Goal: Task Accomplishment & Management: Manage account settings

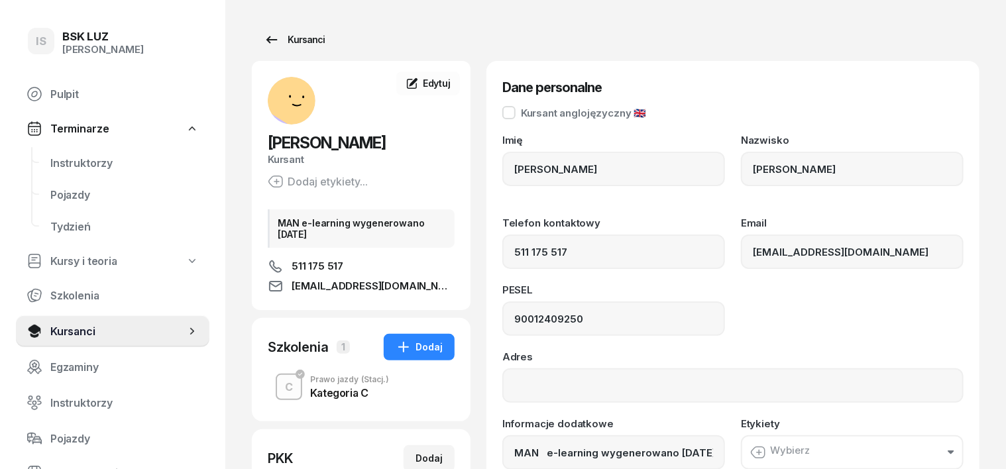
click at [281, 40] on div "Kursanci" at bounding box center [294, 40] width 61 height 16
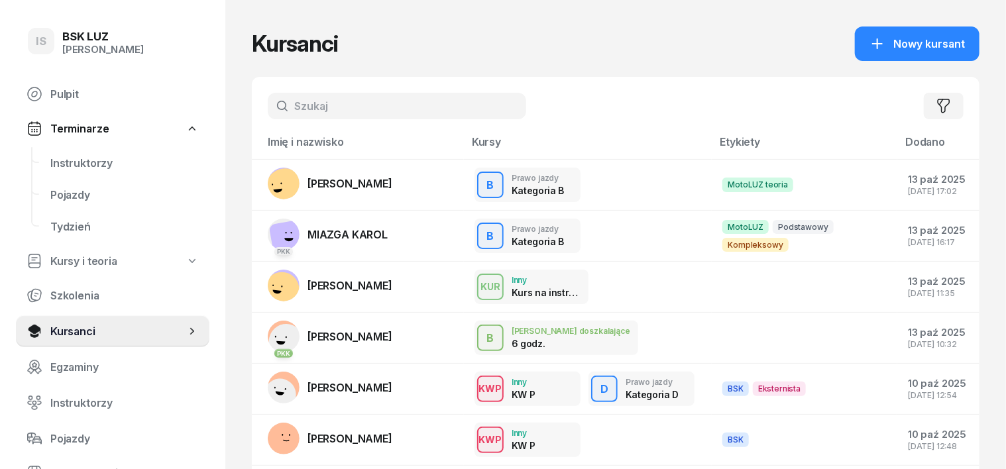
click at [307, 105] on input "text" at bounding box center [397, 106] width 258 height 27
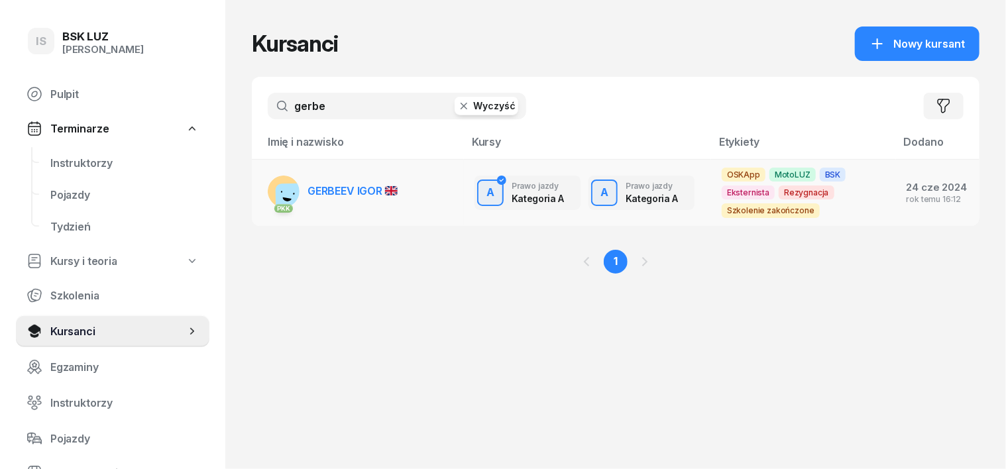
type input "gerbe"
click at [276, 191] on rect at bounding box center [295, 202] width 39 height 39
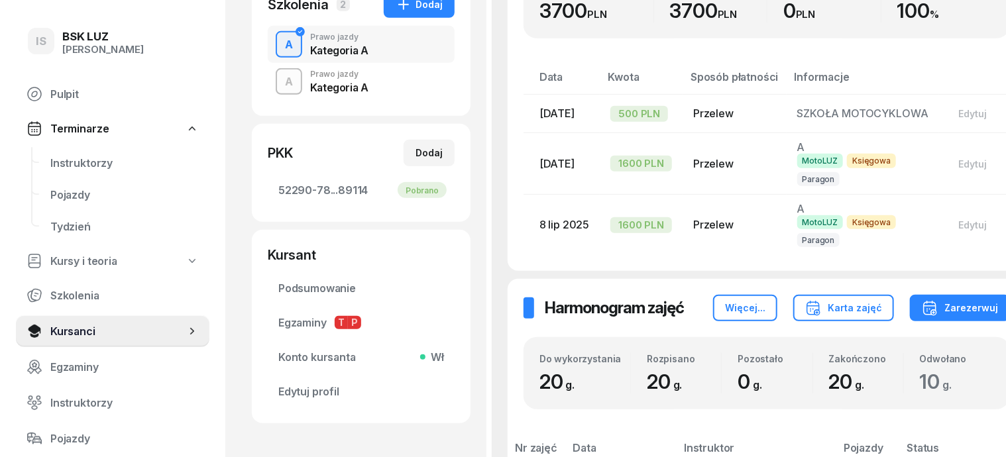
scroll to position [248, 0]
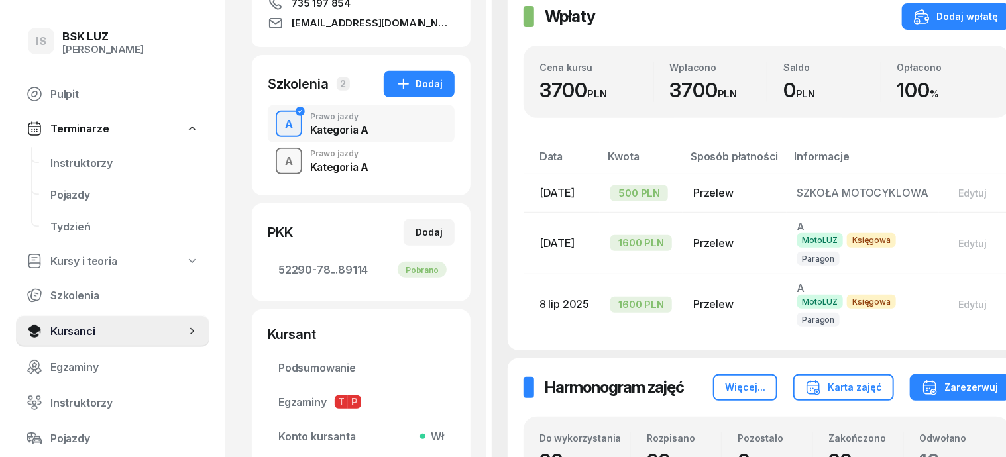
click at [280, 162] on div "A" at bounding box center [289, 161] width 19 height 18
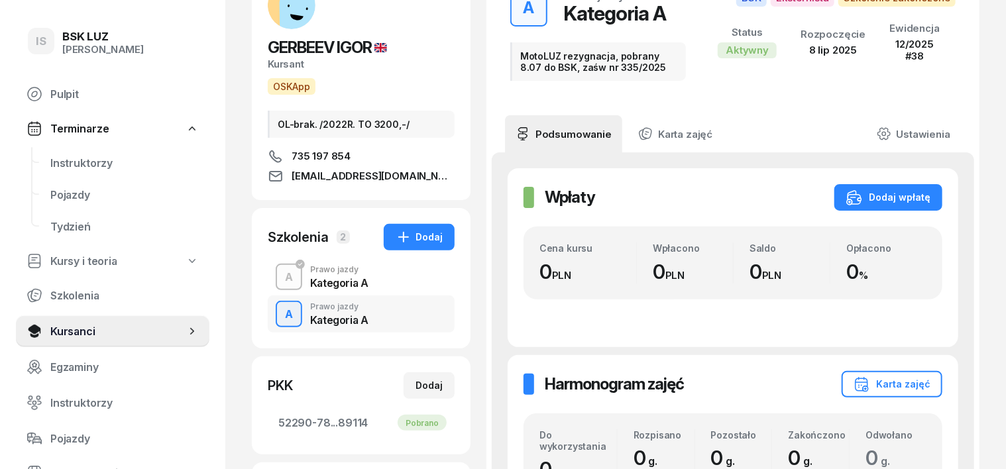
scroll to position [41, 0]
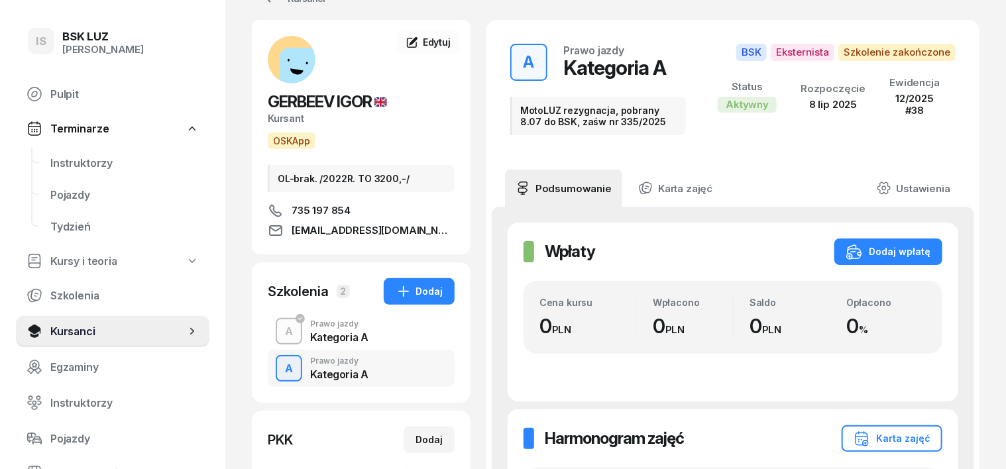
click at [280, 372] on div "A" at bounding box center [289, 369] width 19 height 18
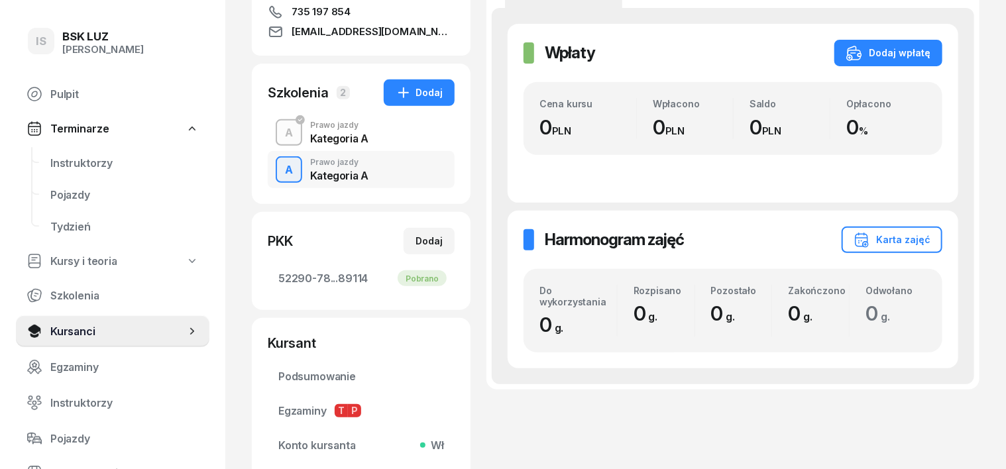
scroll to position [248, 0]
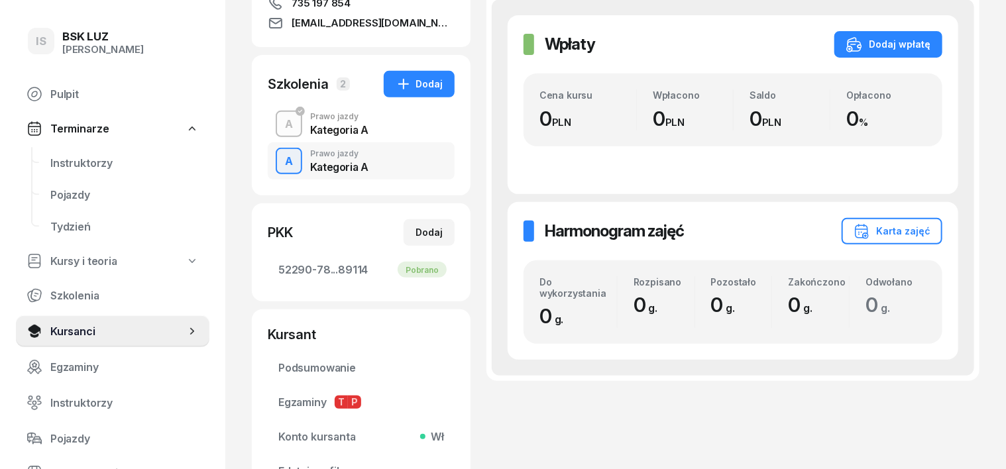
click at [280, 155] on div "A" at bounding box center [289, 161] width 19 height 18
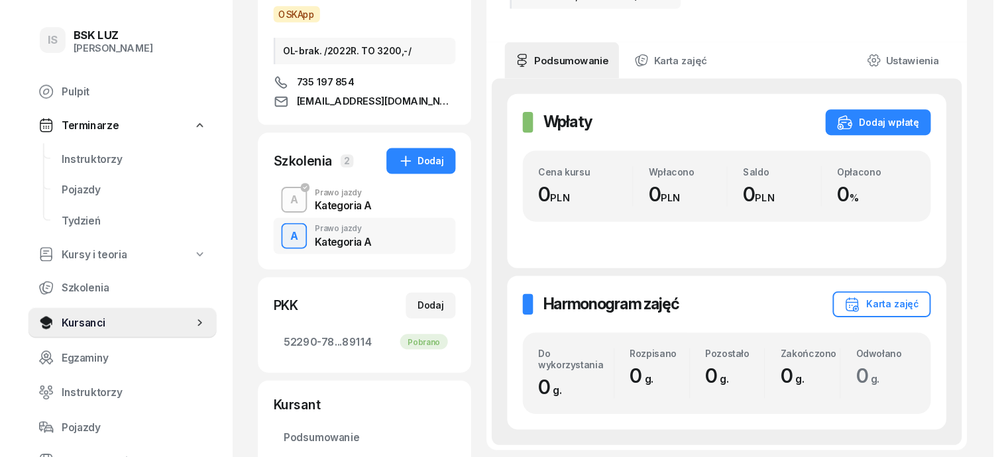
scroll to position [0, 0]
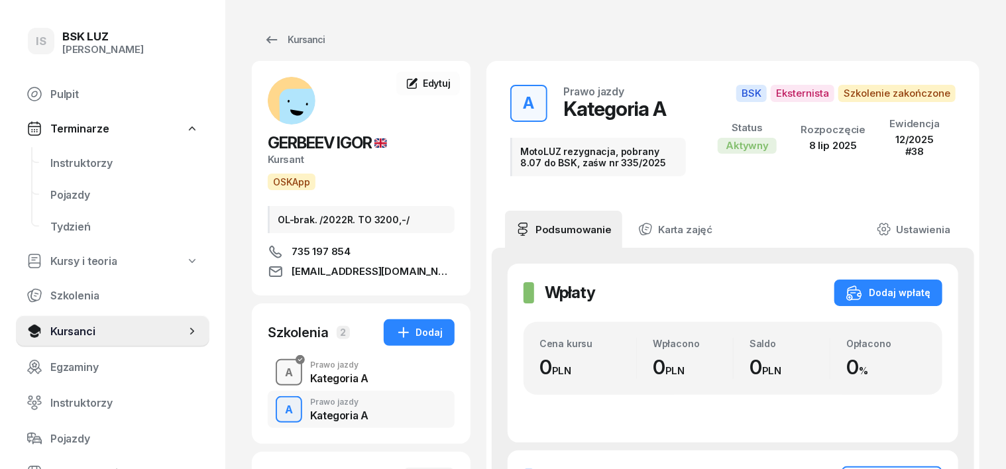
click at [280, 369] on div "A" at bounding box center [289, 373] width 19 height 18
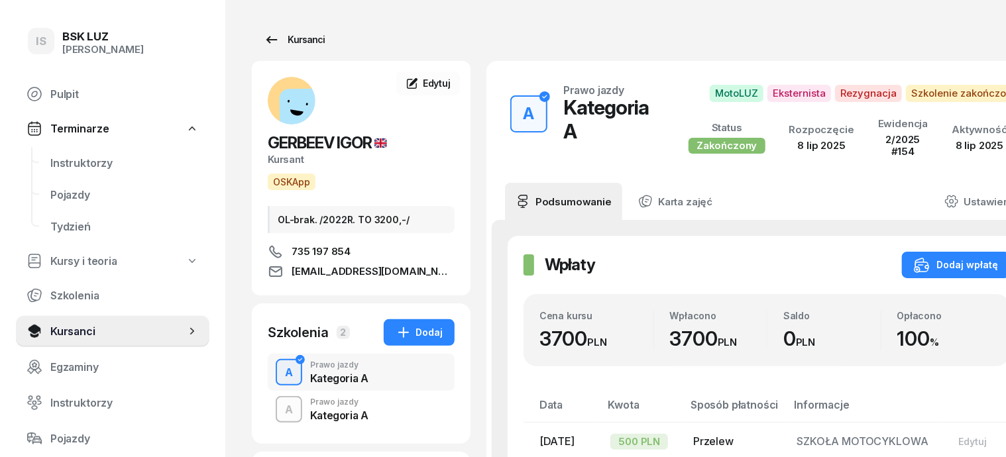
click at [277, 37] on div "Kursanci" at bounding box center [294, 40] width 61 height 16
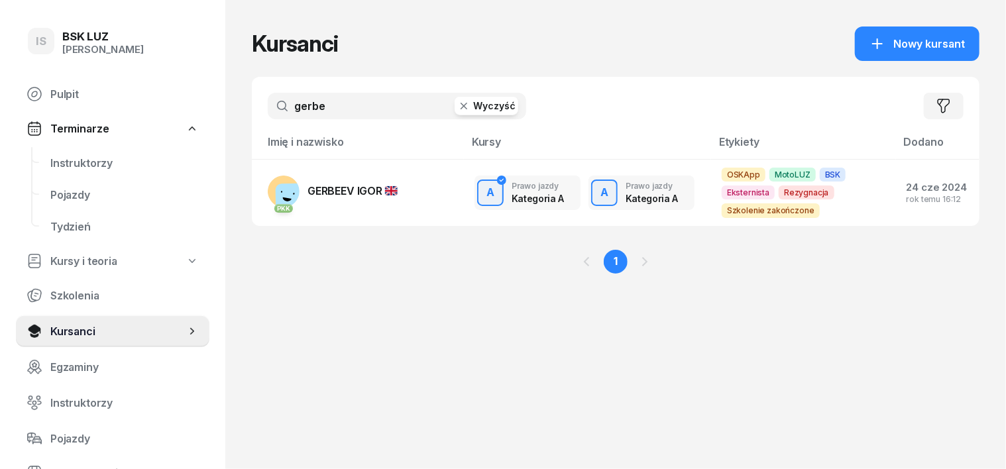
click at [483, 104] on button "Wyczyść" at bounding box center [487, 106] width 64 height 19
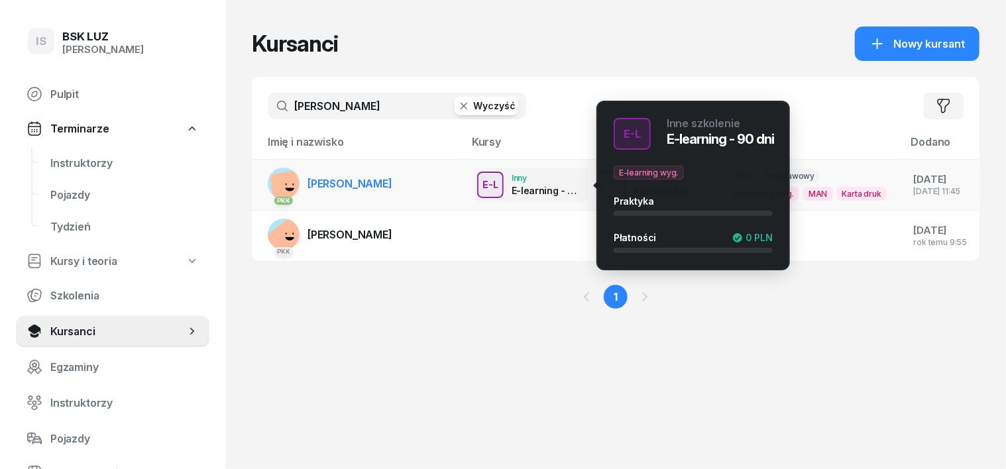
type input "miśkiewicz"
click at [477, 178] on div "E-L" at bounding box center [490, 184] width 27 height 17
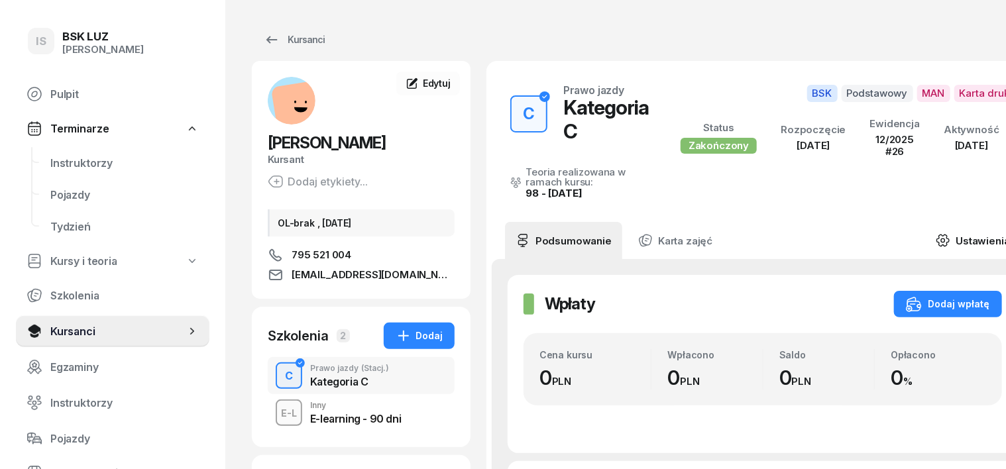
click at [952, 237] on link "Ustawienia" at bounding box center [972, 240] width 95 height 37
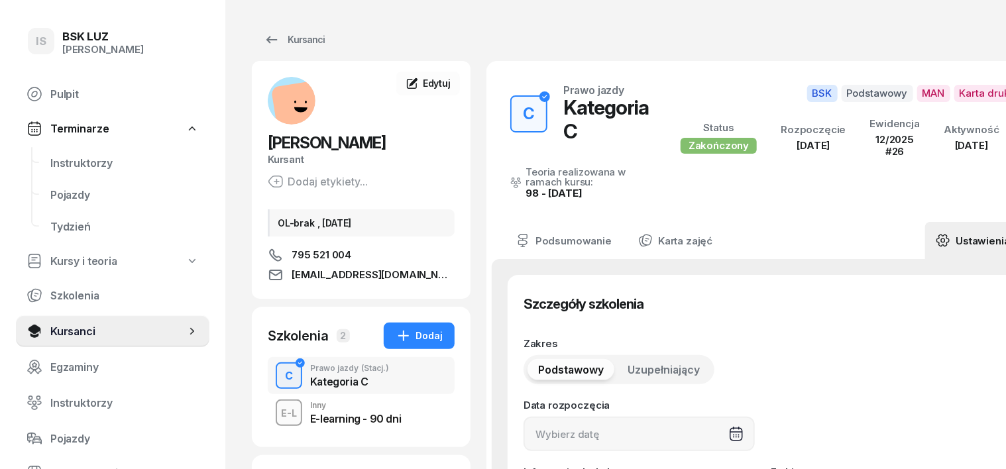
type input "05/08/2025"
type input "22510"
type input "69090"
type input "95223"
type input "79132"
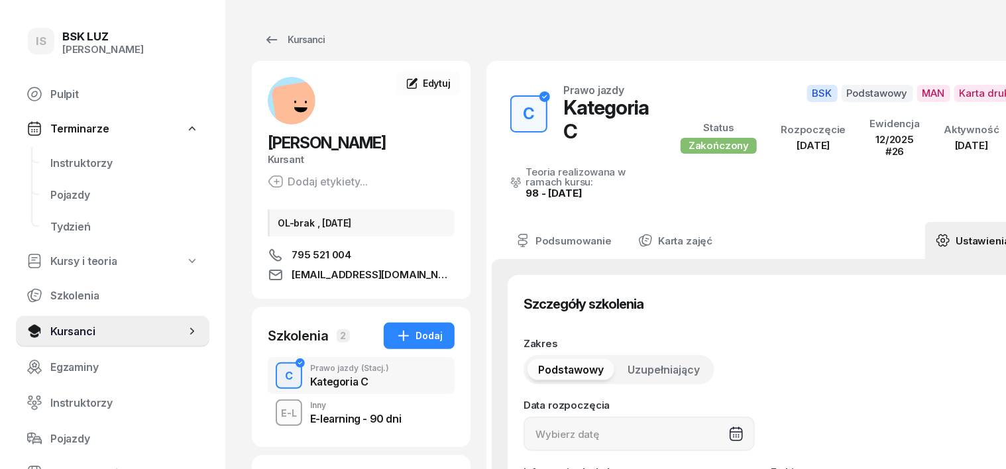
type input "26"
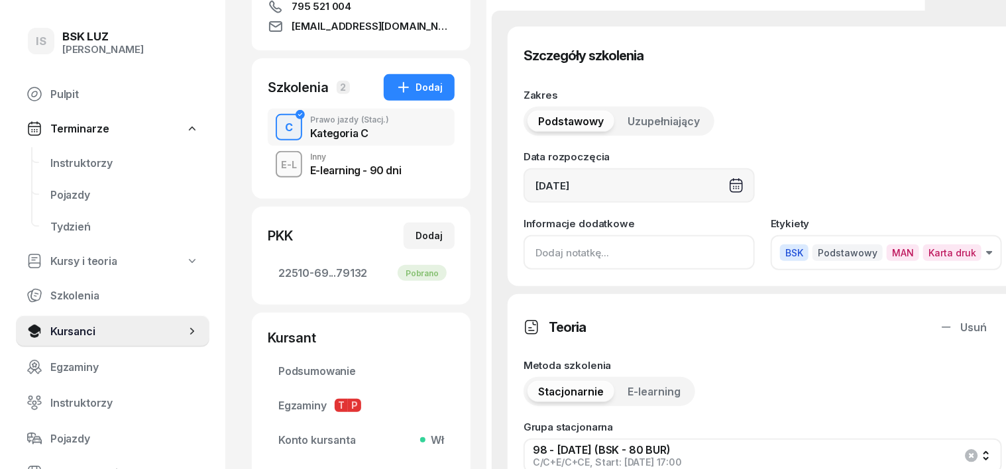
click at [523, 249] on input at bounding box center [638, 252] width 231 height 34
drag, startPoint x: 557, startPoint y: 245, endPoint x: 566, endPoint y: 252, distance: 11.8
click at [565, 252] on input "ZAŚW. NR" at bounding box center [638, 252] width 231 height 34
click at [572, 258] on input "ZAŚW. NR" at bounding box center [638, 252] width 231 height 34
drag, startPoint x: 571, startPoint y: 254, endPoint x: 510, endPoint y: 244, distance: 61.9
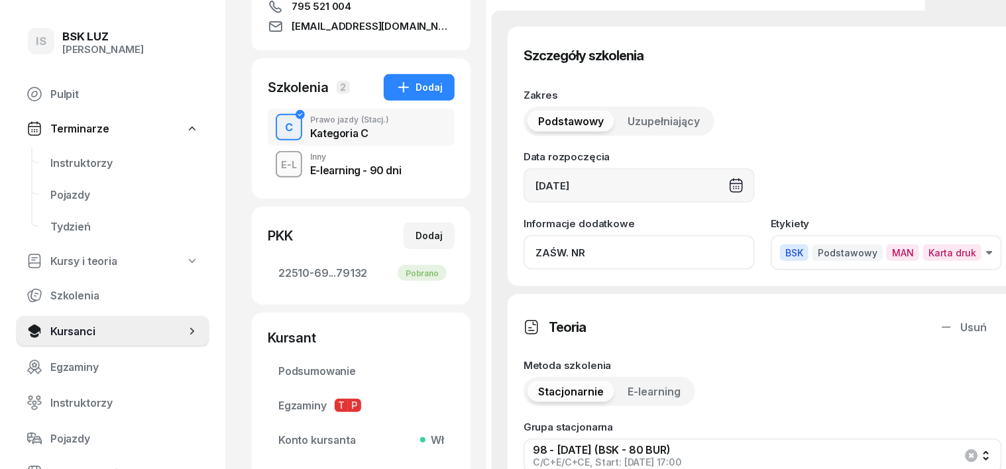
click at [523, 244] on input "ZAŚW. NR" at bounding box center [638, 252] width 231 height 34
click at [572, 257] on input "ZAŚW. NR" at bounding box center [638, 252] width 231 height 34
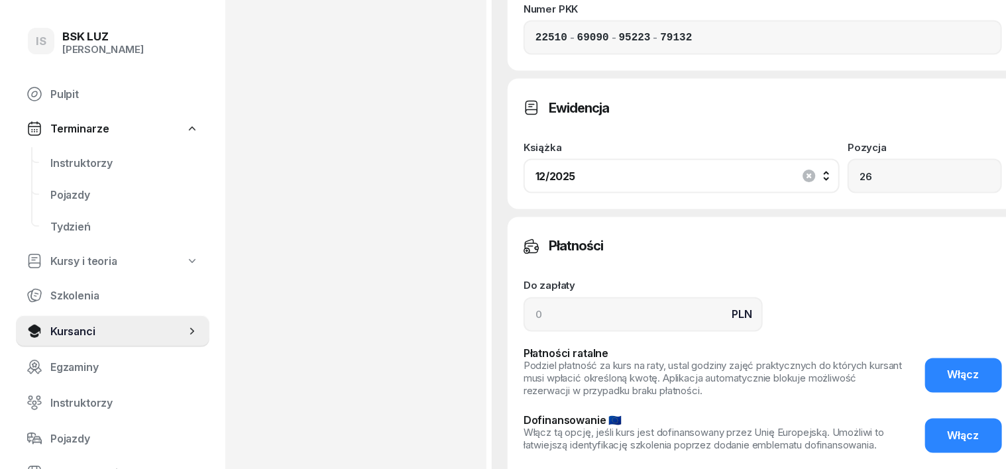
scroll to position [1154, 0]
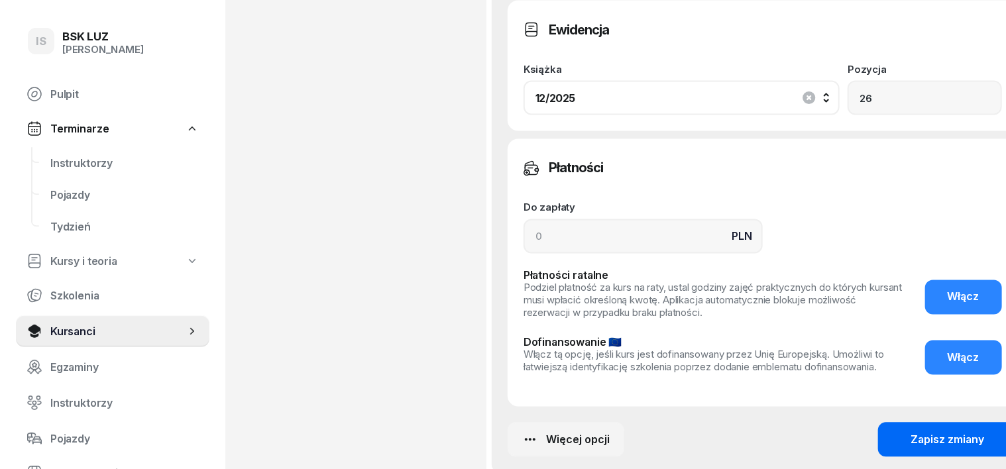
type input "ZAŚW. NR 377/2025"
click at [918, 434] on div "Zapisz zmiany" at bounding box center [948, 440] width 74 height 13
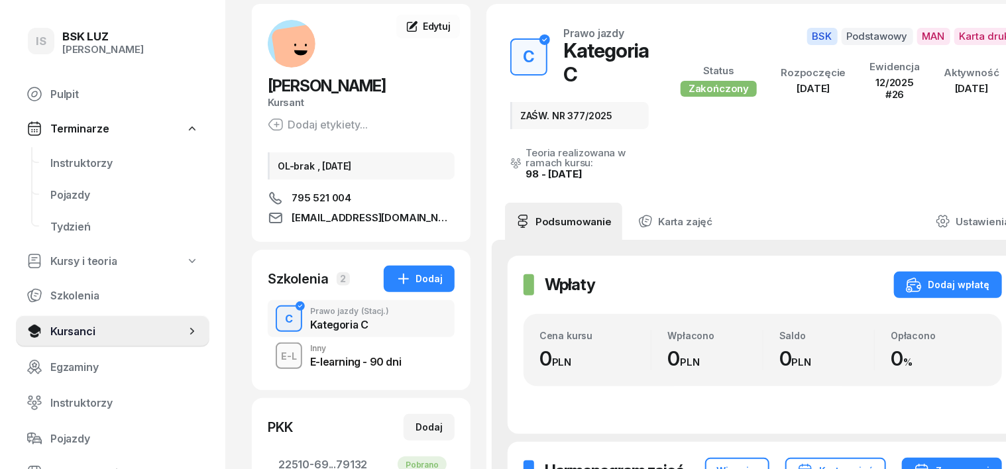
scroll to position [0, 0]
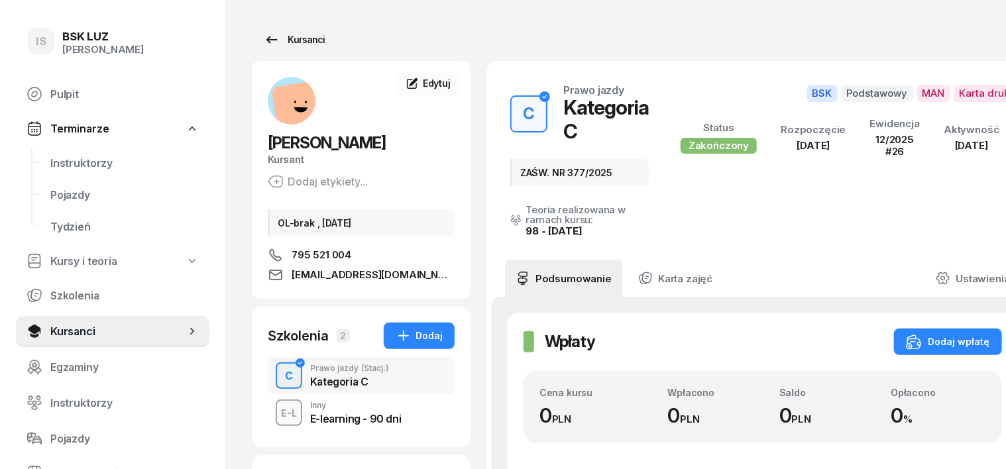
click at [279, 34] on div "Kursanci" at bounding box center [294, 40] width 61 height 16
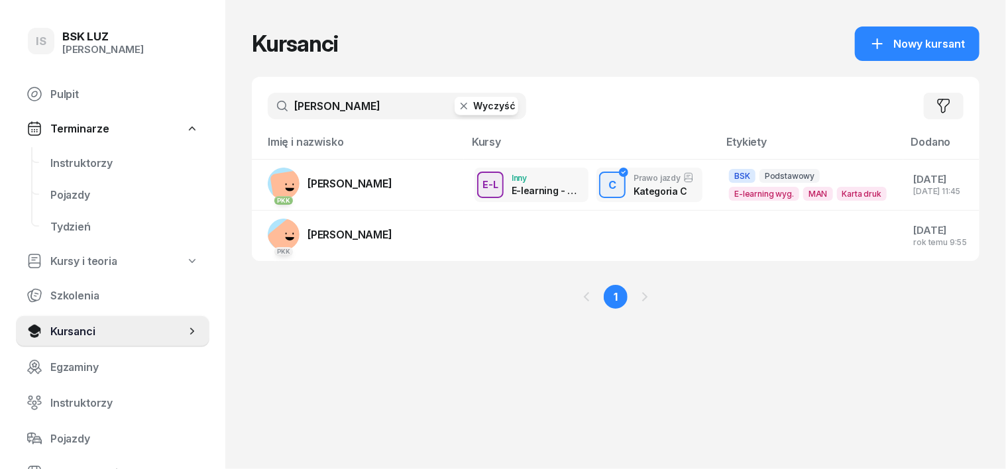
click at [465, 105] on button "Wyczyść" at bounding box center [487, 106] width 64 height 19
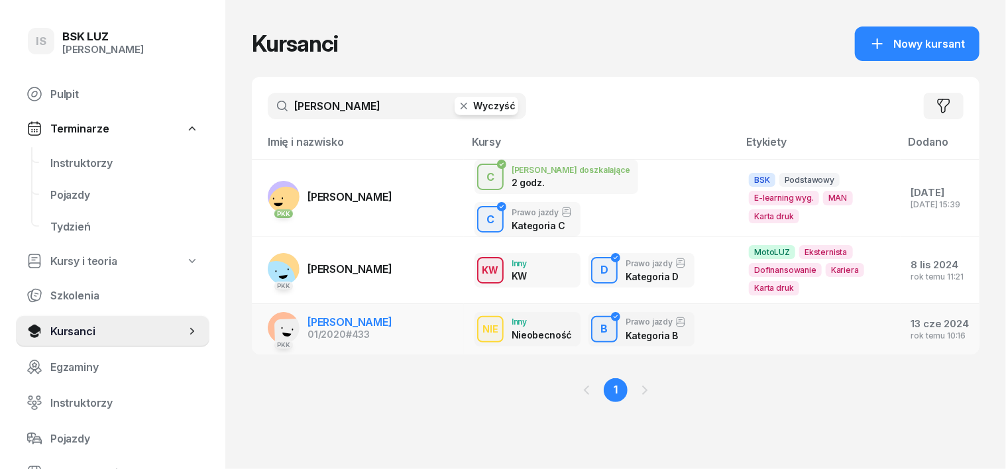
type input "MALINOWSKI"
click at [391, 315] on span "MALINOWSKI GRZEGORZ" at bounding box center [349, 321] width 85 height 13
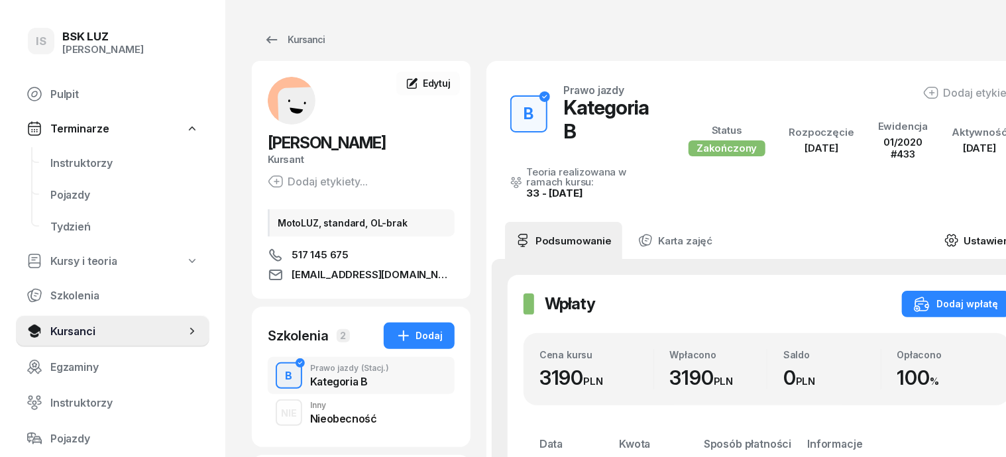
click at [957, 222] on link "Ustawienia" at bounding box center [981, 240] width 95 height 37
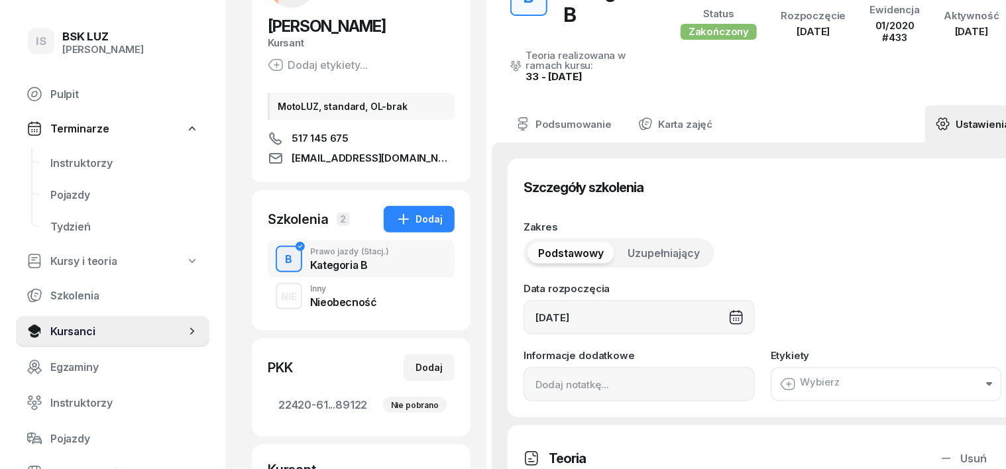
scroll to position [248, 0]
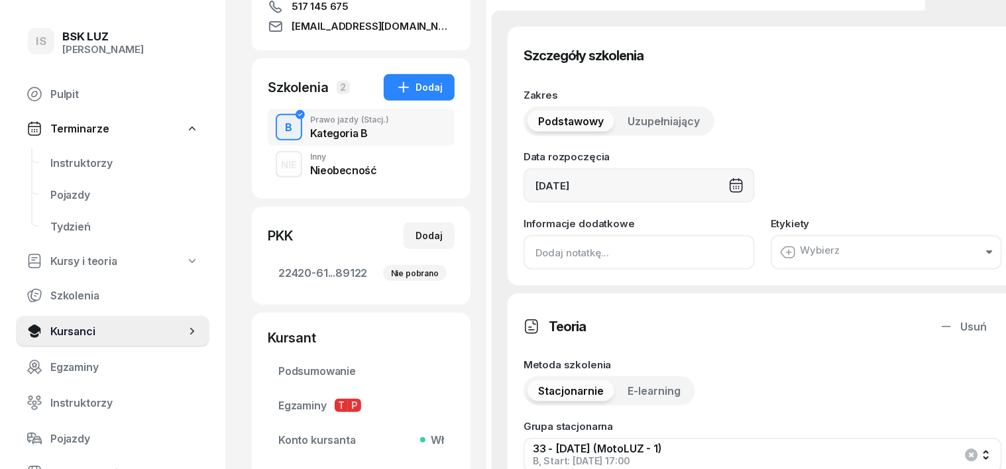
click at [523, 252] on input at bounding box center [638, 252] width 231 height 34
paste input "ZAŚW. NR"
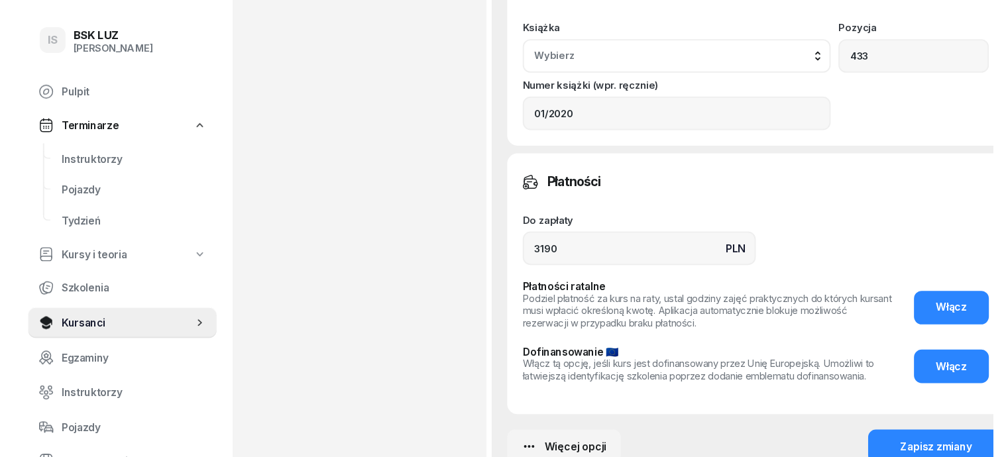
scroll to position [1213, 0]
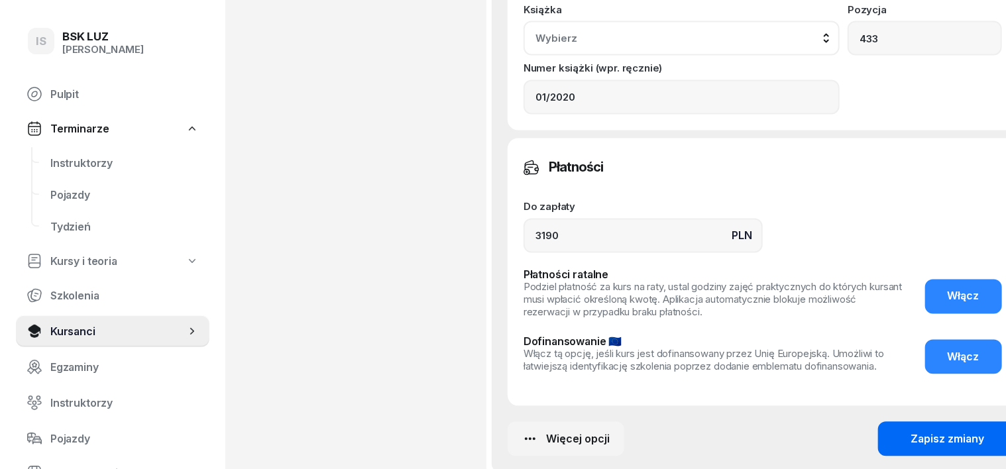
type input "ZAŚW. NR 214/2025"
click at [918, 433] on div "Zapisz zmiany" at bounding box center [948, 439] width 74 height 13
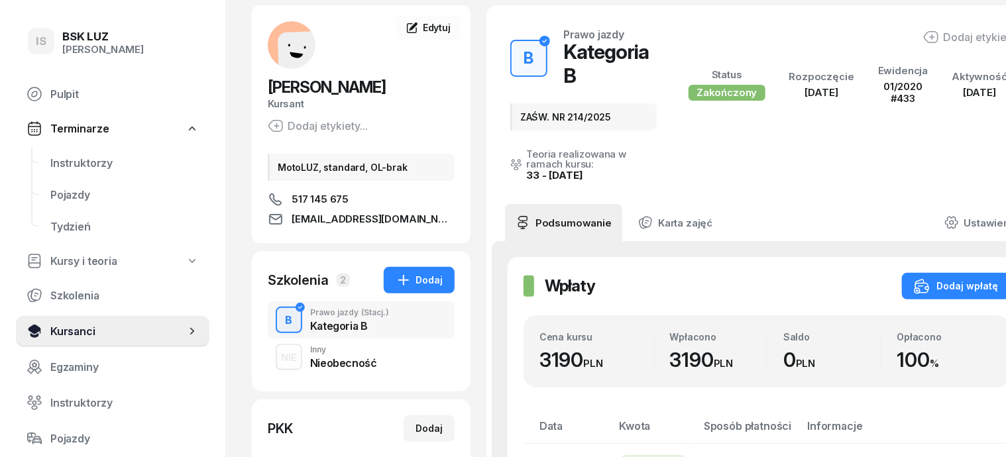
scroll to position [0, 0]
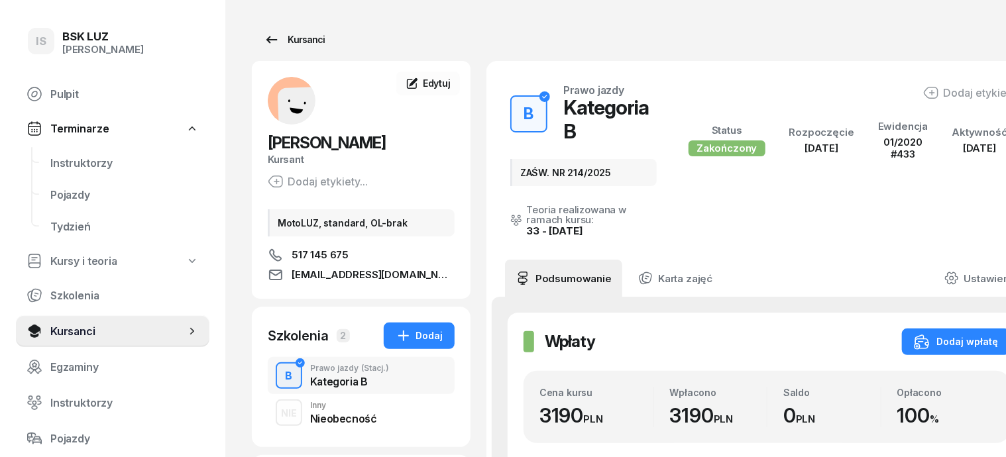
click at [278, 36] on div "Kursanci" at bounding box center [294, 40] width 61 height 16
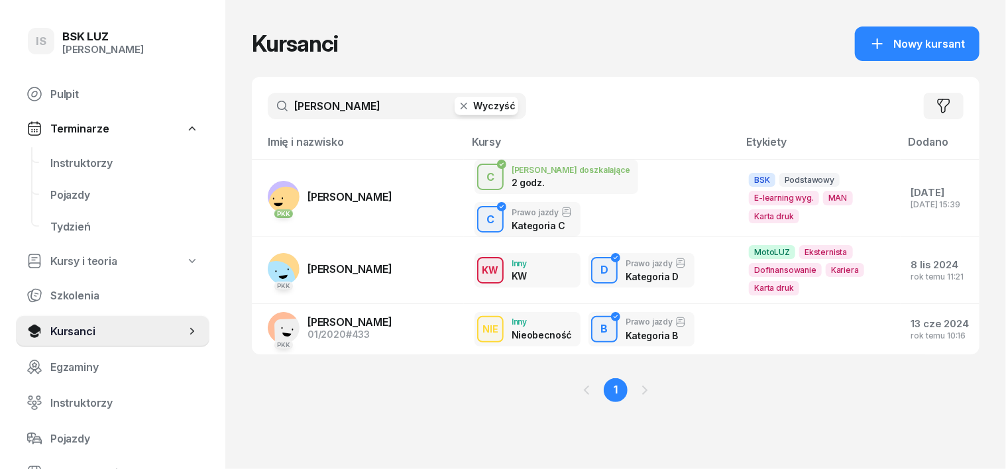
click at [466, 107] on button "Wyczyść" at bounding box center [487, 106] width 64 height 19
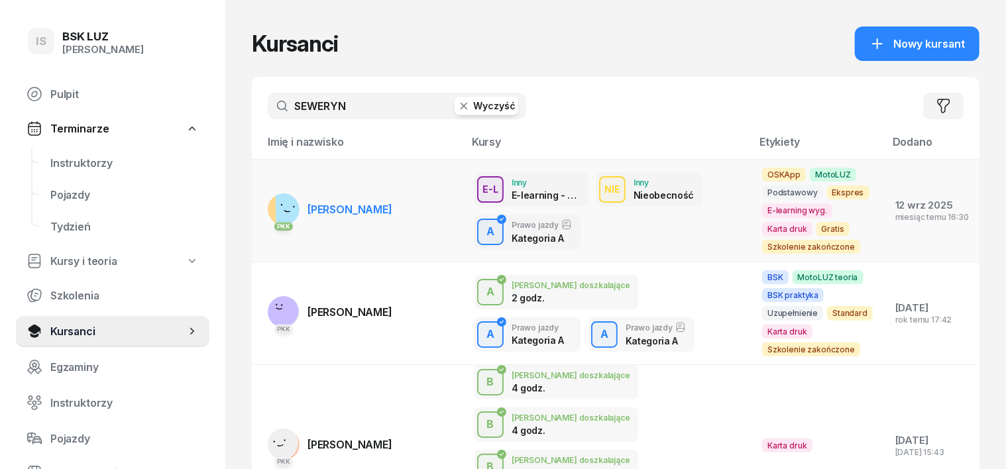
type input "SEWERYN"
click at [356, 204] on span "[PERSON_NAME]" at bounding box center [349, 209] width 85 height 13
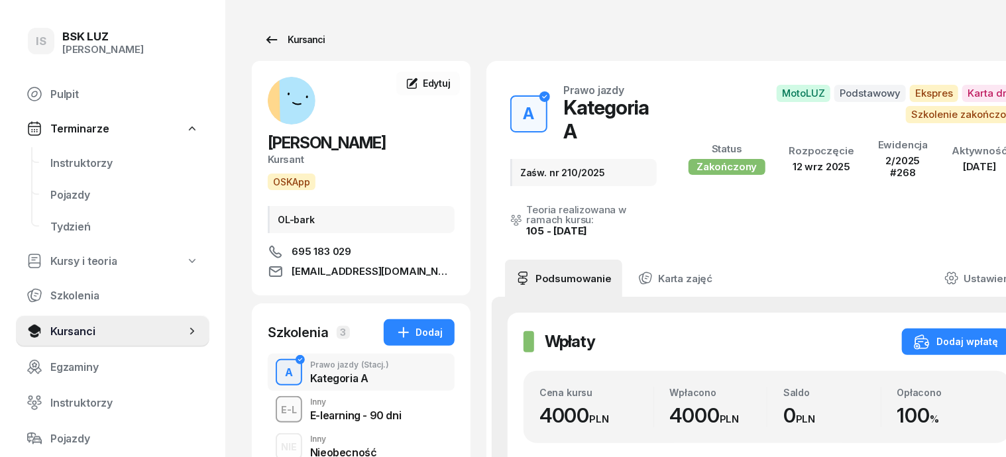
click at [277, 37] on div "Kursanci" at bounding box center [294, 40] width 61 height 16
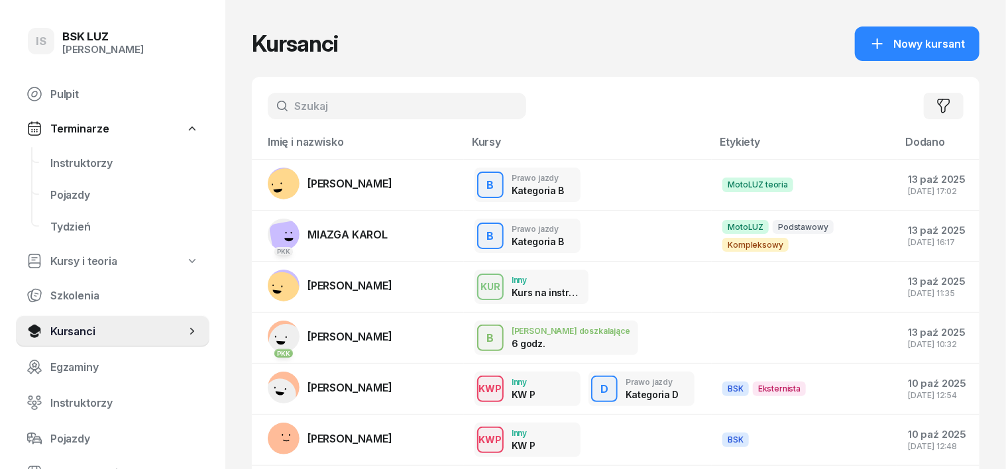
click at [272, 120] on div "Filtruj" at bounding box center [615, 106] width 727 height 58
click at [268, 106] on input "text" at bounding box center [397, 106] width 258 height 27
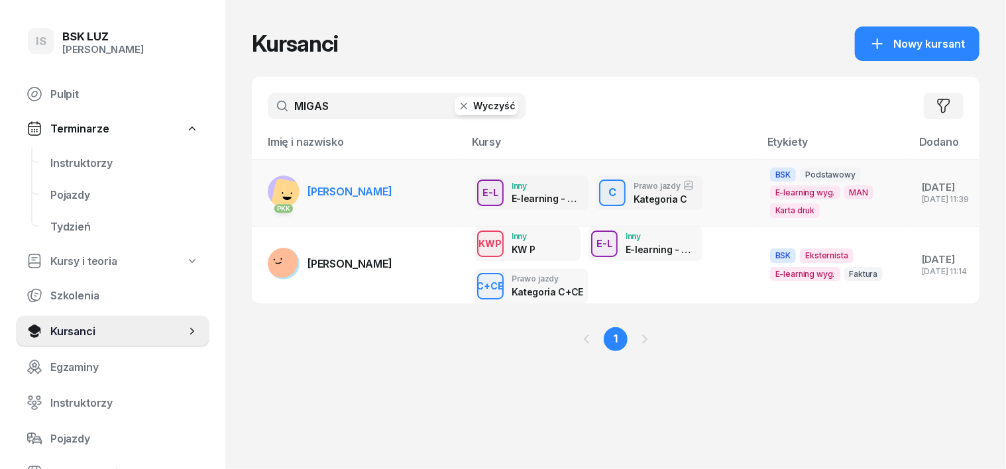
type input "MIGAS"
click at [270, 184] on rect at bounding box center [289, 197] width 38 height 38
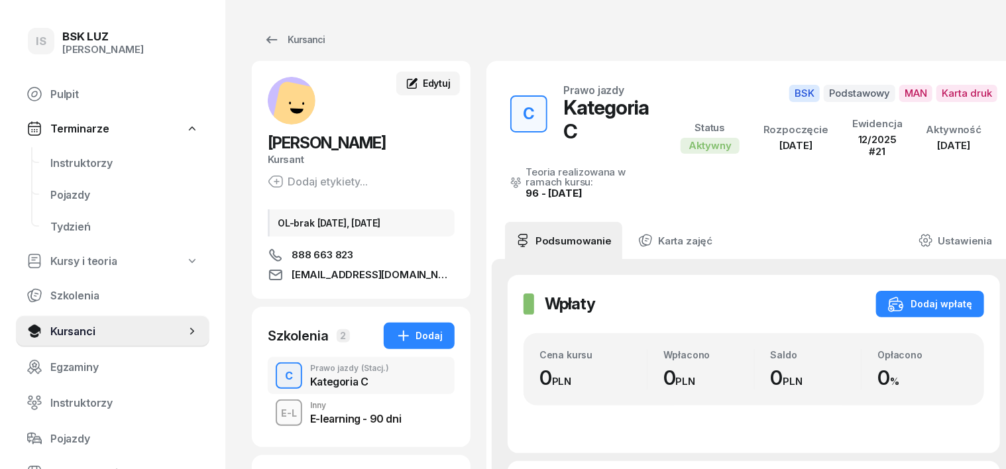
click at [423, 81] on span "Edytuj" at bounding box center [437, 83] width 28 height 11
